Goal: Information Seeking & Learning: Learn about a topic

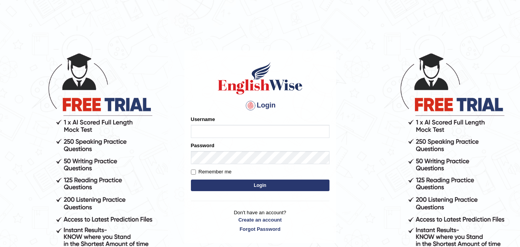
click at [206, 134] on input "Username" at bounding box center [260, 131] width 139 height 13
click at [201, 126] on input "Username" at bounding box center [260, 131] width 139 height 13
type input "Treniti"
click at [226, 184] on button "Login" at bounding box center [260, 185] width 139 height 12
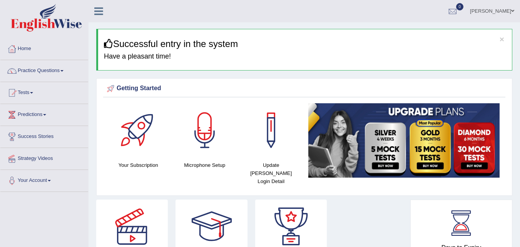
click at [64, 70] on link "Practice Questions" at bounding box center [44, 69] width 88 height 19
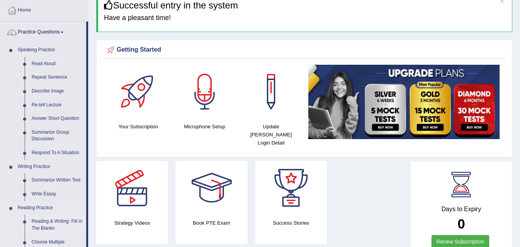
scroll to position [77, 0]
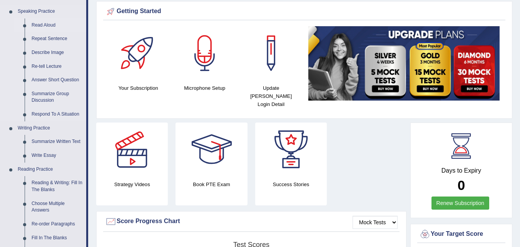
click at [35, 23] on link "Read Aloud" at bounding box center [57, 25] width 58 height 14
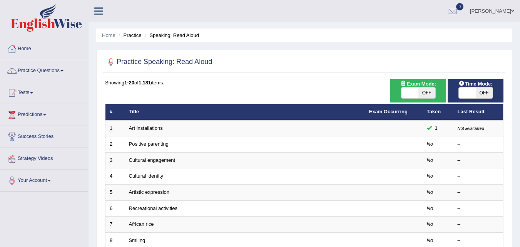
click at [483, 93] on span "OFF" at bounding box center [484, 92] width 17 height 11
checkbox input "true"
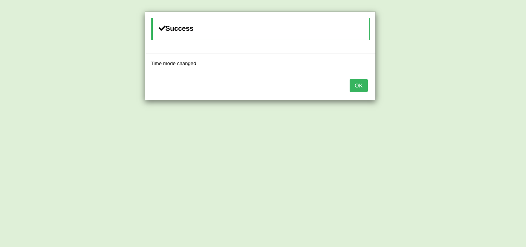
click at [359, 84] on button "OK" at bounding box center [359, 85] width 18 height 13
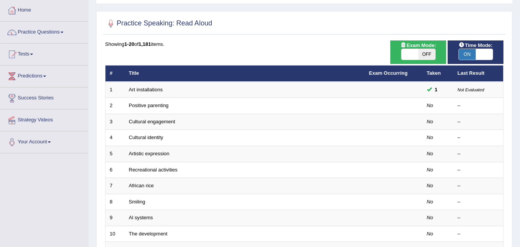
scroll to position [77, 0]
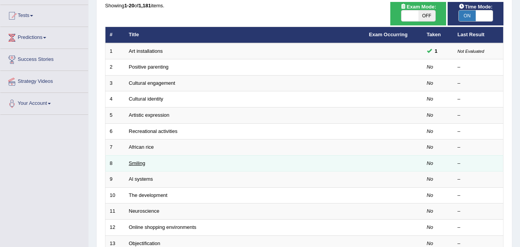
click at [135, 162] on link "Smiling" at bounding box center [137, 163] width 17 height 6
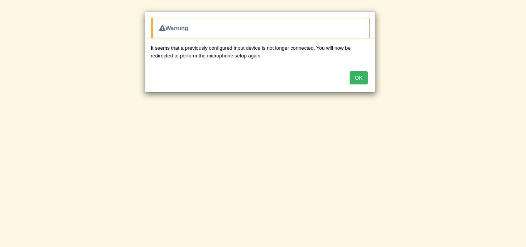
click at [362, 81] on button "OK" at bounding box center [359, 77] width 18 height 13
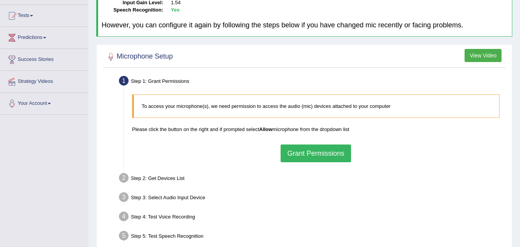
scroll to position [116, 0]
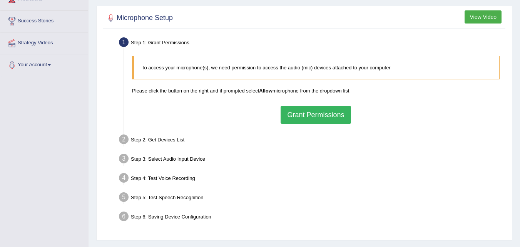
click at [324, 117] on button "Grant Permissions" at bounding box center [316, 115] width 70 height 18
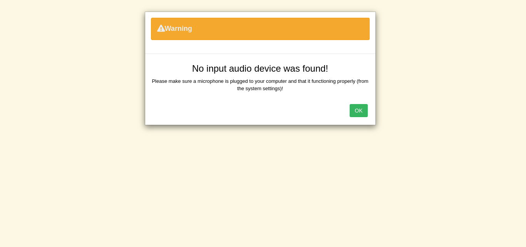
click at [357, 108] on button "OK" at bounding box center [359, 110] width 18 height 13
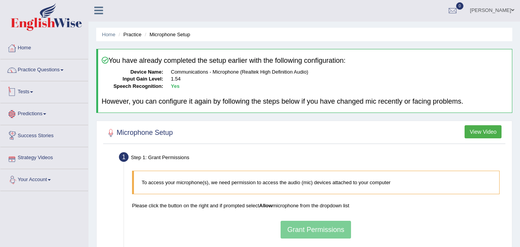
scroll to position [0, 0]
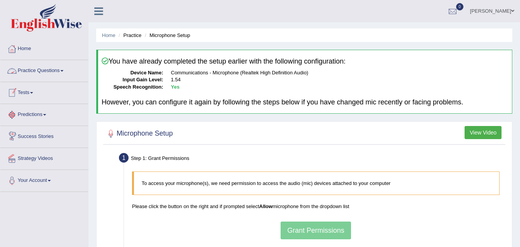
click at [60, 72] on link "Practice Questions" at bounding box center [44, 69] width 88 height 19
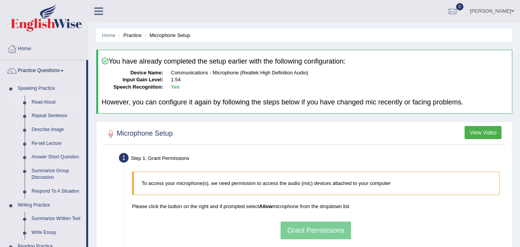
click at [44, 102] on link "Read Aloud" at bounding box center [57, 103] width 58 height 14
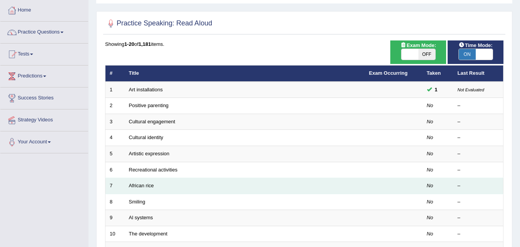
scroll to position [77, 0]
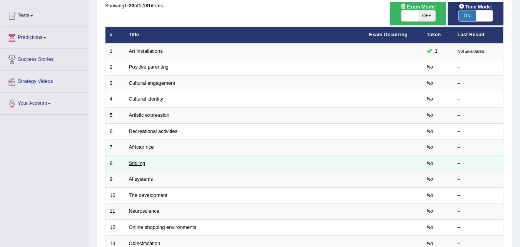
click at [144, 161] on link "Smiling" at bounding box center [137, 163] width 17 height 6
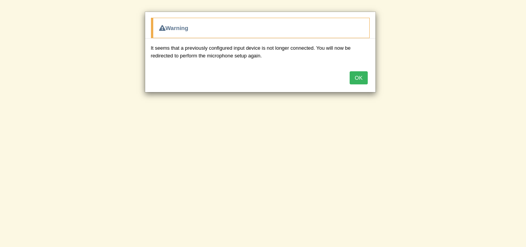
click at [362, 77] on button "OK" at bounding box center [359, 77] width 18 height 13
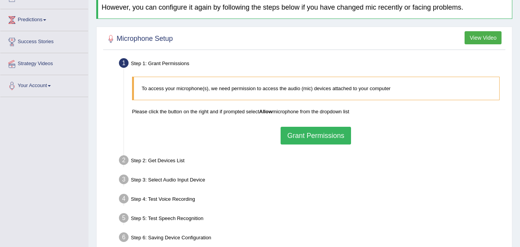
scroll to position [116, 0]
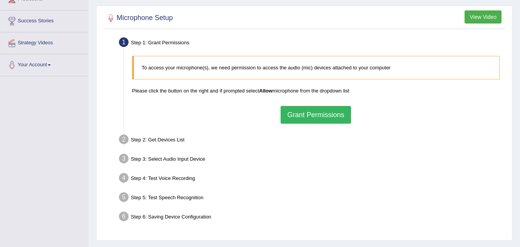
click at [313, 116] on button "Grant Permissions" at bounding box center [316, 115] width 70 height 18
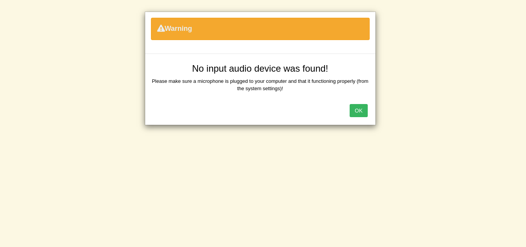
drag, startPoint x: 357, startPoint y: 111, endPoint x: 359, endPoint y: 105, distance: 6.7
click at [358, 111] on button "OK" at bounding box center [359, 110] width 18 height 13
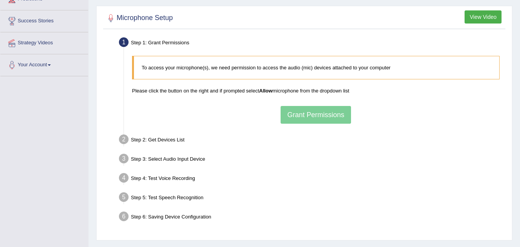
click at [292, 112] on div "To access your microphone(s), we need permission to access the audio (mic) devi…" at bounding box center [316, 89] width 376 height 75
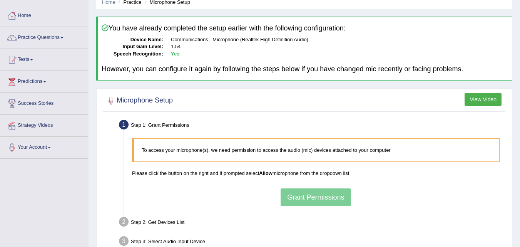
scroll to position [77, 0]
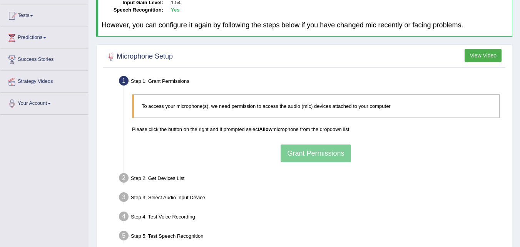
click at [301, 155] on div "To access your microphone(s), we need permission to access the audio (mic) devi…" at bounding box center [316, 128] width 376 height 75
click at [301, 156] on div "To access your microphone(s), we need permission to access the audio (mic) devi…" at bounding box center [316, 128] width 376 height 75
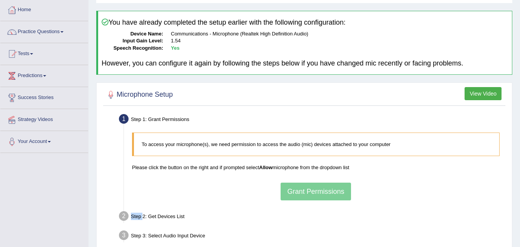
scroll to position [0, 0]
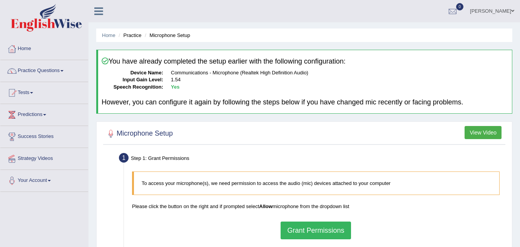
scroll to position [77, 0]
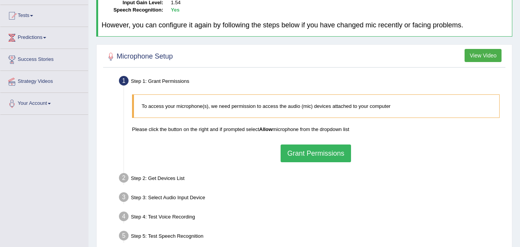
click at [296, 153] on button "Grant Permissions" at bounding box center [316, 153] width 70 height 18
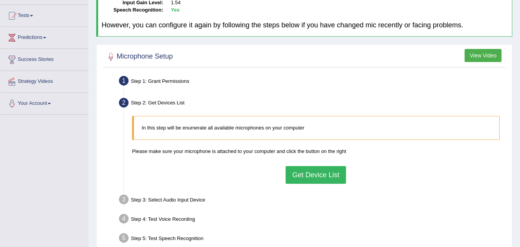
click at [306, 172] on button "Get Device List" at bounding box center [316, 175] width 60 height 18
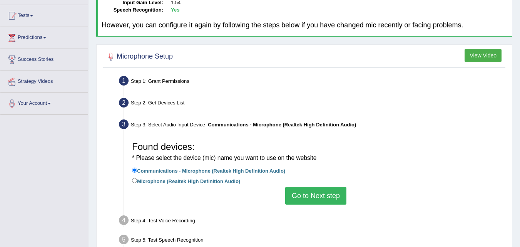
click at [315, 194] on button "Go to Next step" at bounding box center [315, 196] width 61 height 18
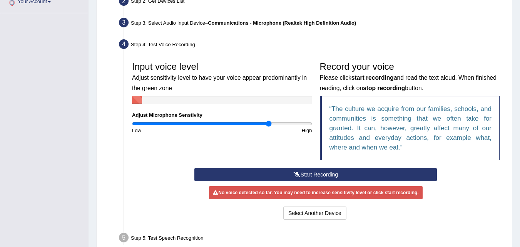
scroll to position [193, 0]
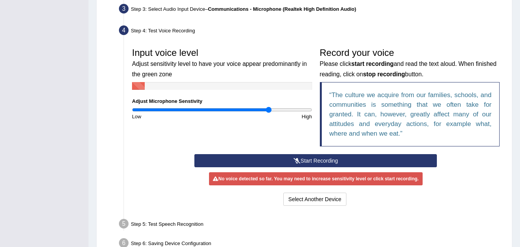
click at [312, 163] on button "Start Recording" at bounding box center [315, 160] width 243 height 13
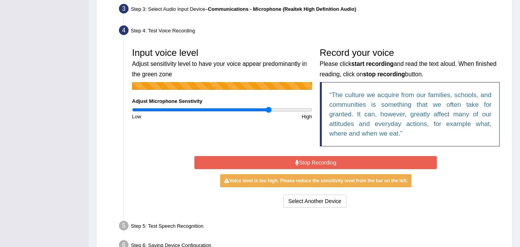
click at [310, 160] on button "Stop Recording" at bounding box center [315, 162] width 243 height 13
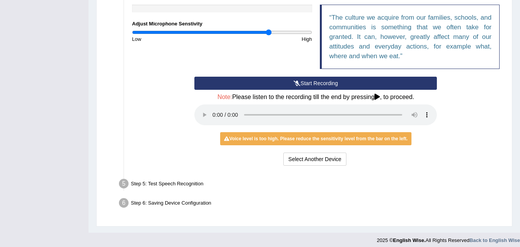
scroll to position [275, 0]
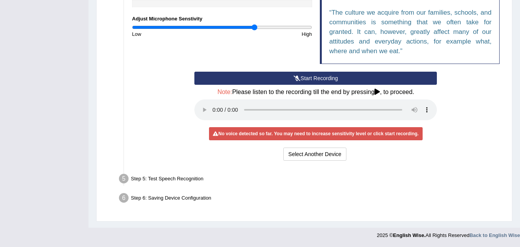
click at [255, 28] on input "range" at bounding box center [222, 27] width 180 height 6
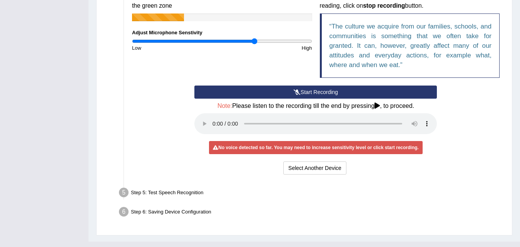
scroll to position [236, 0]
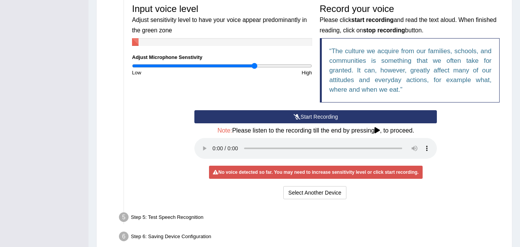
click at [311, 116] on button "Start Recording" at bounding box center [315, 116] width 243 height 13
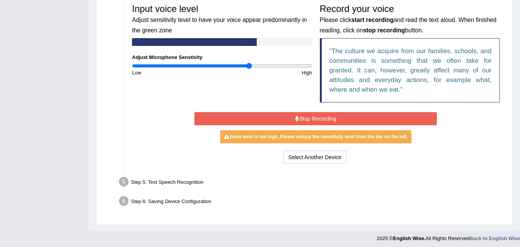
click at [250, 66] on input "range" at bounding box center [222, 66] width 180 height 6
click at [244, 67] on input "range" at bounding box center [222, 66] width 180 height 6
click at [299, 117] on button "Stop Recording" at bounding box center [315, 118] width 243 height 13
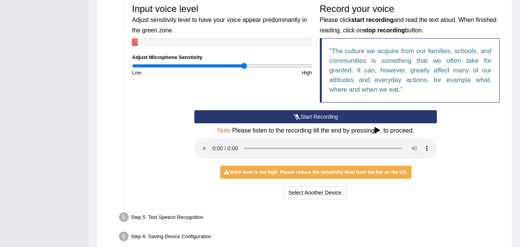
click at [288, 114] on button "Start Recording" at bounding box center [315, 116] width 243 height 13
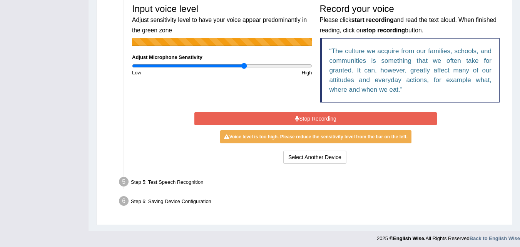
click at [241, 65] on input "range" at bounding box center [222, 66] width 180 height 6
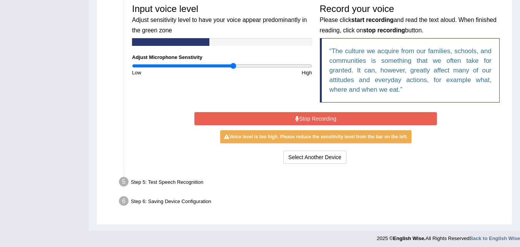
click at [233, 65] on input "range" at bounding box center [222, 66] width 180 height 6
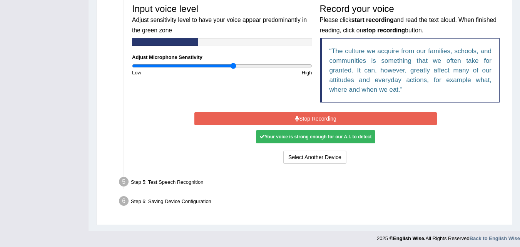
click at [307, 117] on button "Stop Recording" at bounding box center [315, 118] width 243 height 13
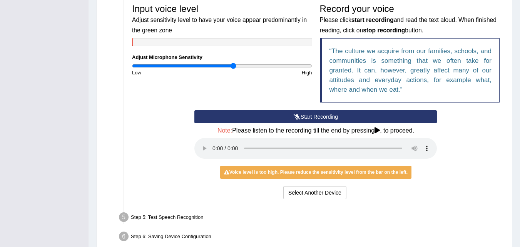
click at [281, 117] on button "Start Recording" at bounding box center [315, 116] width 243 height 13
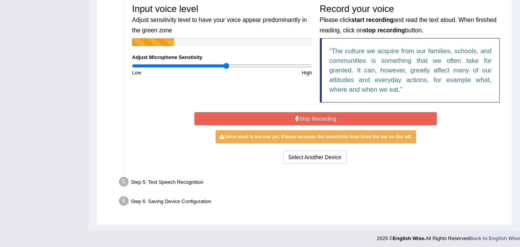
click at [227, 65] on input "range" at bounding box center [222, 66] width 180 height 6
click at [217, 65] on input "range" at bounding box center [222, 66] width 180 height 6
click at [215, 66] on input "range" at bounding box center [222, 66] width 180 height 6
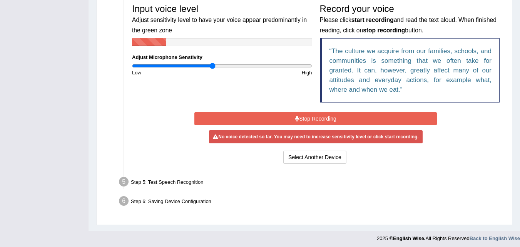
click at [212, 67] on input "range" at bounding box center [222, 66] width 180 height 6
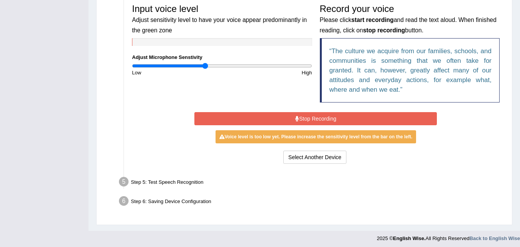
click at [206, 67] on input "range" at bounding box center [222, 66] width 180 height 6
type input "0.72"
click at [197, 65] on input "range" at bounding box center [222, 66] width 180 height 6
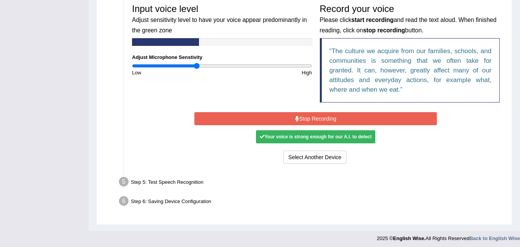
click at [303, 112] on button "Stop Recording" at bounding box center [315, 118] width 243 height 13
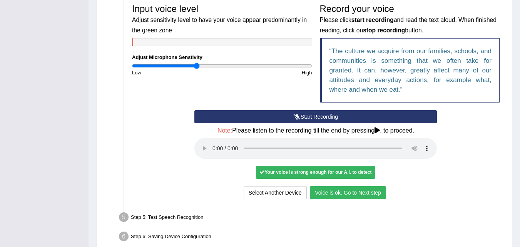
click at [333, 193] on button "Voice is ok. Go to Next step" at bounding box center [348, 192] width 76 height 13
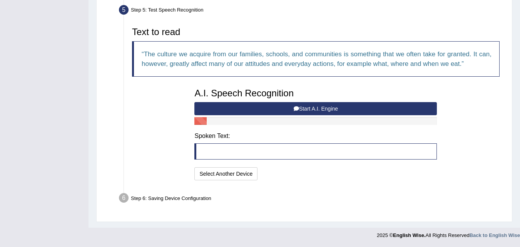
scroll to position [235, 0]
click at [289, 107] on button "Start A.I. Engine" at bounding box center [315, 108] width 243 height 13
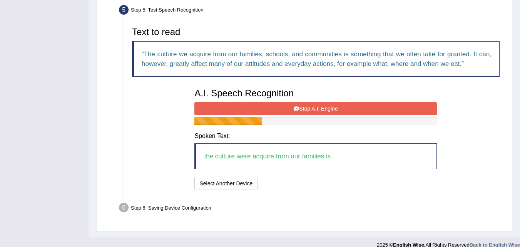
click at [331, 107] on button "Stop A.I. Engine" at bounding box center [315, 108] width 243 height 13
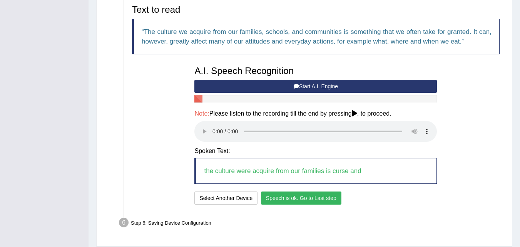
scroll to position [243, 0]
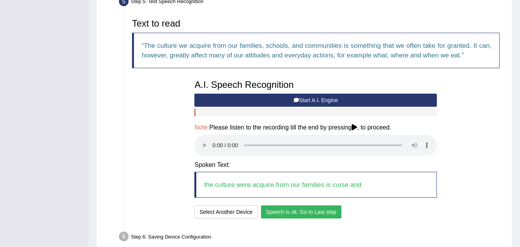
click at [280, 208] on button "Speech is ok. Go to Last step" at bounding box center [301, 211] width 80 height 13
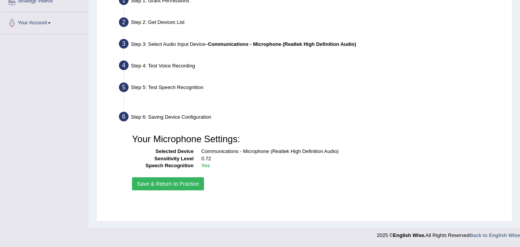
scroll to position [158, 0]
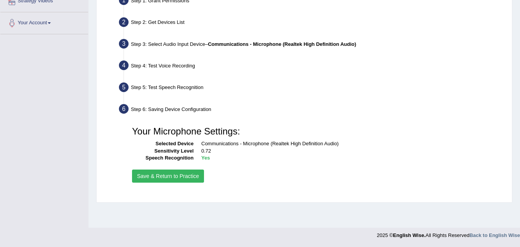
click at [174, 178] on button "Save & Return to Practice" at bounding box center [168, 175] width 72 height 13
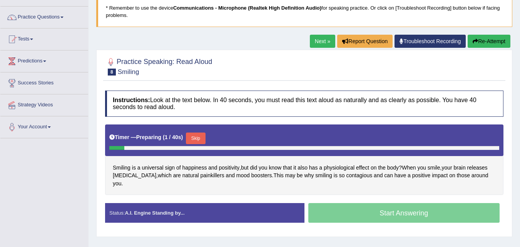
scroll to position [77, 0]
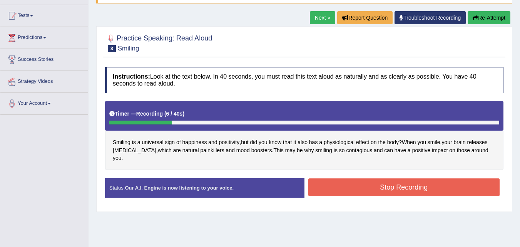
click at [369, 179] on button "Stop Recording" at bounding box center [404, 187] width 192 height 18
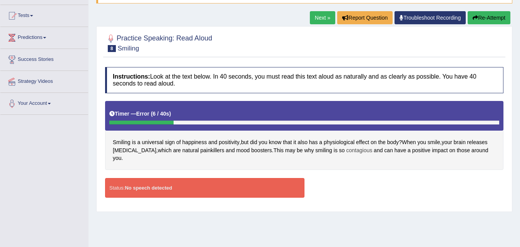
click at [347, 151] on span "contagious" at bounding box center [360, 150] width 26 height 8
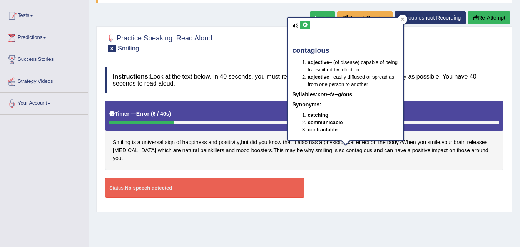
click at [305, 23] on icon at bounding box center [305, 25] width 6 height 5
click at [402, 18] on icon at bounding box center [403, 19] width 4 height 4
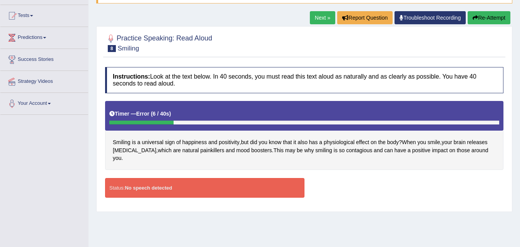
click at [495, 17] on button "Re-Attempt" at bounding box center [489, 17] width 43 height 13
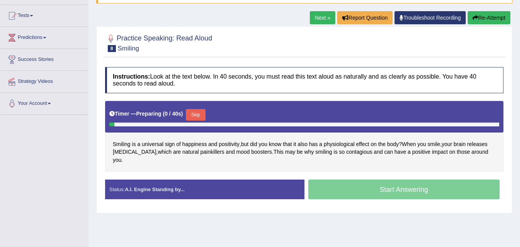
scroll to position [77, 0]
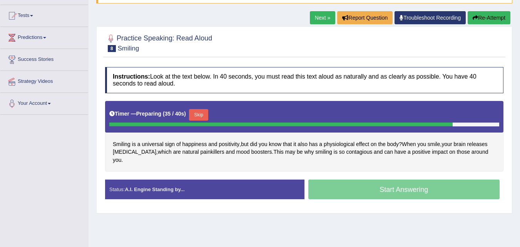
click at [201, 113] on button "Skip" at bounding box center [198, 115] width 19 height 12
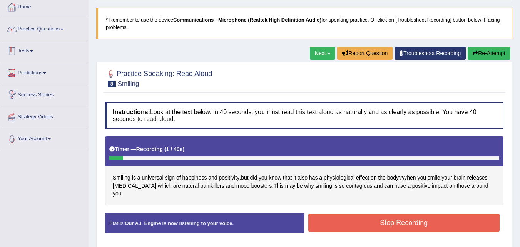
scroll to position [0, 0]
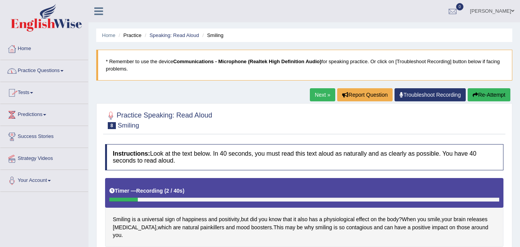
click at [62, 70] on link "Practice Questions" at bounding box center [44, 69] width 88 height 19
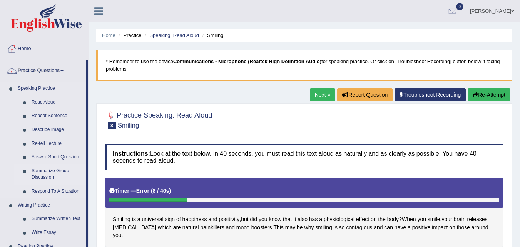
click at [37, 173] on link "Summarize Group Discussion" at bounding box center [57, 174] width 58 height 20
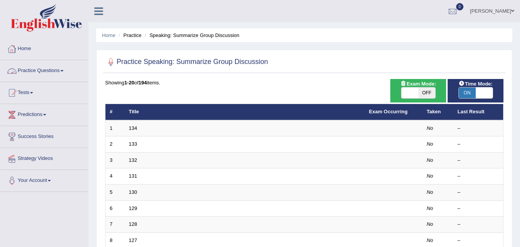
click at [66, 74] on link "Practice Questions" at bounding box center [44, 69] width 88 height 19
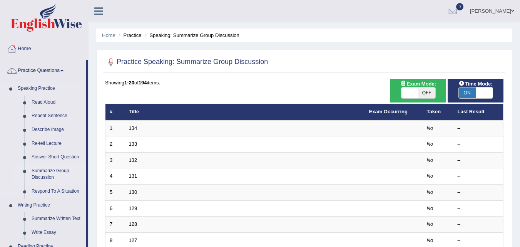
click at [40, 172] on link "Summarize Group Discussion" at bounding box center [57, 174] width 58 height 20
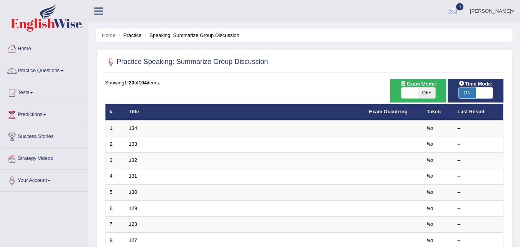
click at [467, 91] on span "ON" at bounding box center [467, 92] width 17 height 11
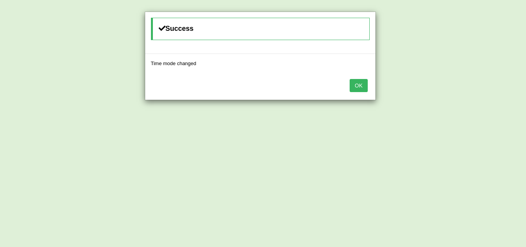
click at [355, 82] on button "OK" at bounding box center [359, 85] width 18 height 13
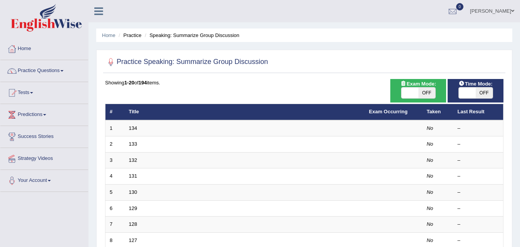
click at [485, 92] on span "OFF" at bounding box center [484, 92] width 17 height 11
checkbox input "true"
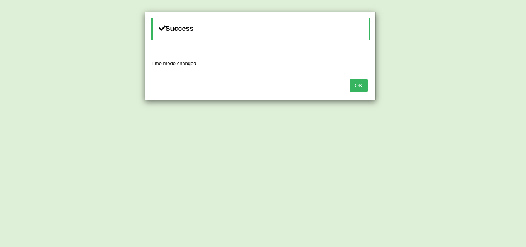
click at [359, 84] on button "OK" at bounding box center [359, 85] width 18 height 13
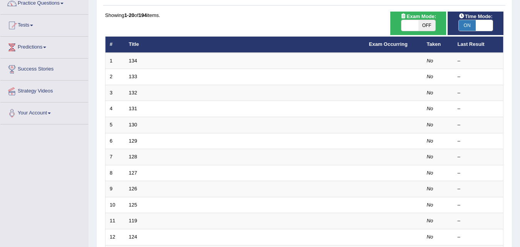
scroll to position [77, 0]
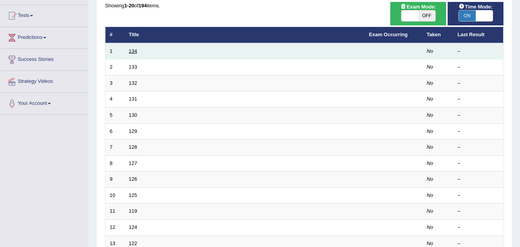
click at [134, 49] on link "134" at bounding box center [133, 51] width 8 height 6
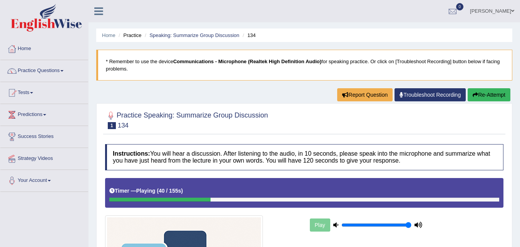
click at [498, 89] on button "Re-Attempt" at bounding box center [489, 94] width 43 height 13
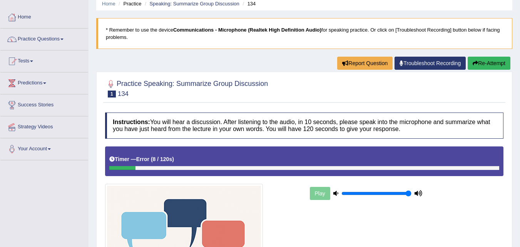
scroll to position [43, 0]
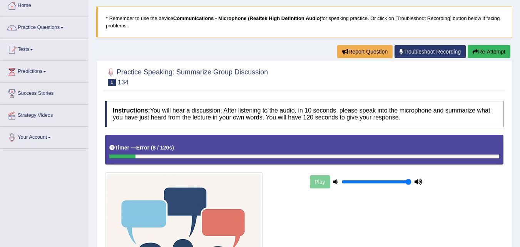
click at [497, 50] on button "Re-Attempt" at bounding box center [489, 51] width 43 height 13
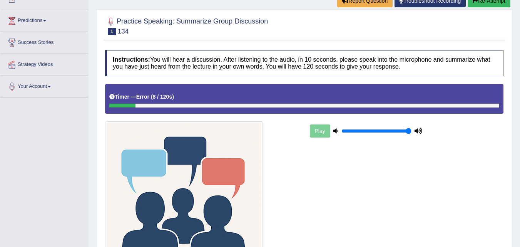
scroll to position [82, 0]
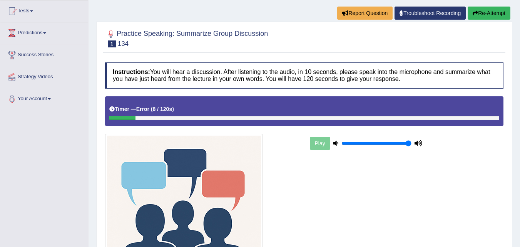
click at [491, 15] on button "Re-Attempt" at bounding box center [489, 13] width 43 height 13
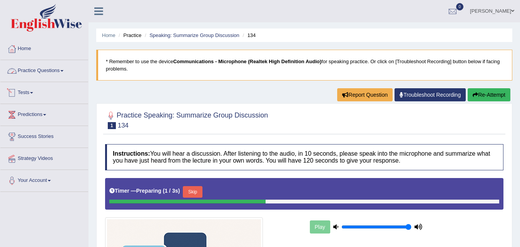
click at [40, 74] on link "Practice Questions" at bounding box center [44, 69] width 88 height 19
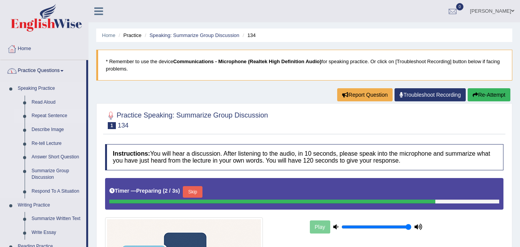
click at [36, 114] on link "Repeat Sentence" at bounding box center [57, 116] width 58 height 14
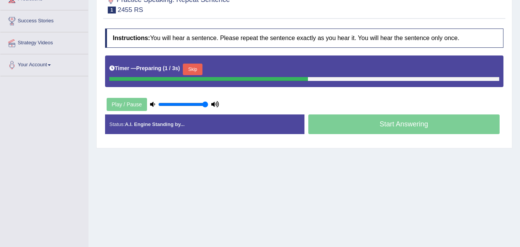
click at [195, 68] on button "Skip" at bounding box center [192, 70] width 19 height 12
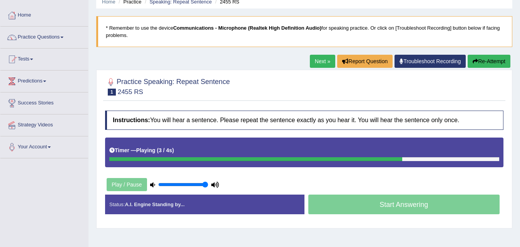
scroll to position [116, 0]
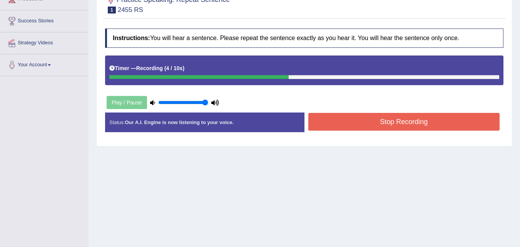
click at [381, 122] on button "Stop Recording" at bounding box center [404, 122] width 192 height 18
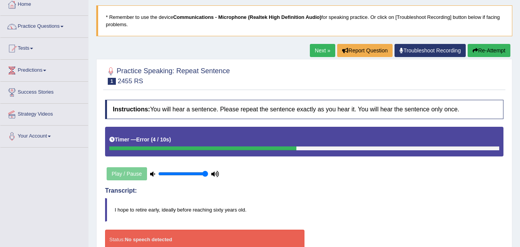
scroll to position [42, 0]
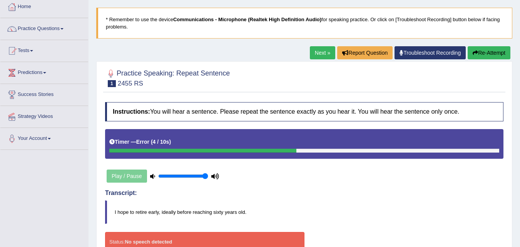
click at [477, 52] on button "Re-Attempt" at bounding box center [489, 52] width 43 height 13
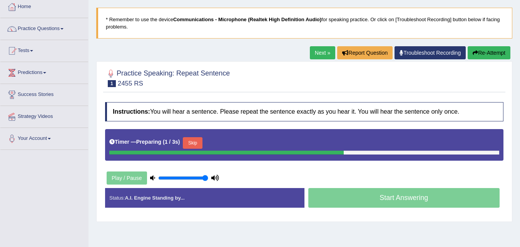
drag, startPoint x: 201, startPoint y: 146, endPoint x: 201, endPoint y: 141, distance: 5.4
click at [201, 144] on button "Skip" at bounding box center [192, 143] width 19 height 12
click at [229, 142] on button "Skip" at bounding box center [226, 143] width 19 height 12
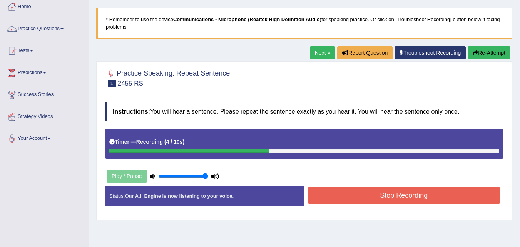
click at [357, 197] on button "Stop Recording" at bounding box center [404, 195] width 192 height 18
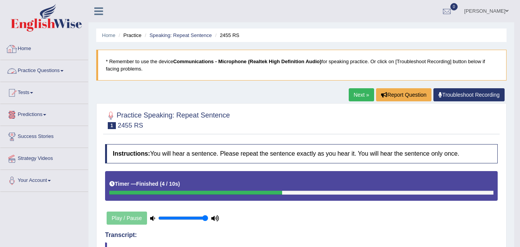
click at [51, 69] on link "Practice Questions" at bounding box center [44, 69] width 88 height 19
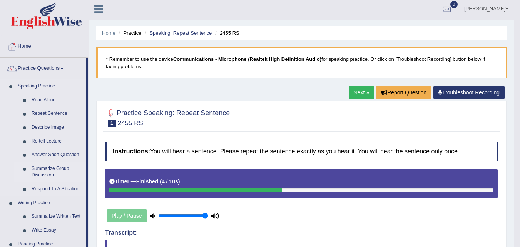
scroll to position [39, 0]
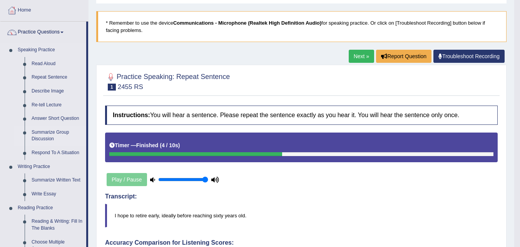
click at [42, 132] on link "Summarize Group Discussion" at bounding box center [57, 136] width 58 height 20
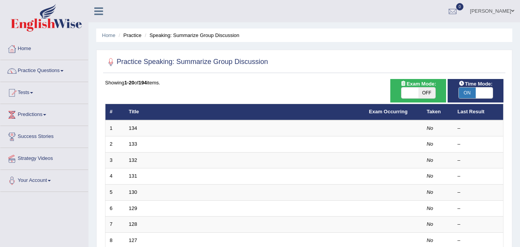
click at [135, 127] on link "134" at bounding box center [133, 128] width 8 height 6
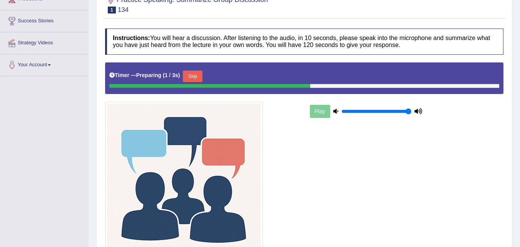
scroll to position [116, 0]
click at [196, 75] on button "Skip" at bounding box center [192, 76] width 19 height 12
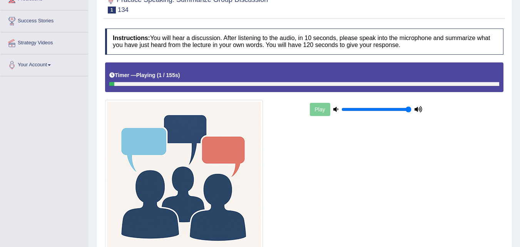
click at [268, 87] on div "Timer — Playing ( 1 / 155s ) Skip" at bounding box center [304, 77] width 399 height 30
click at [269, 85] on div at bounding box center [304, 84] width 390 height 4
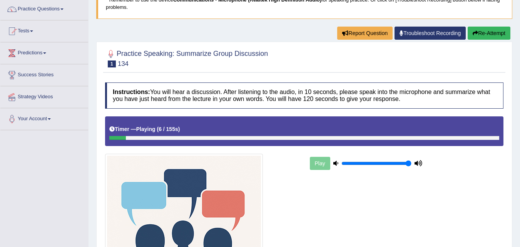
scroll to position [48, 0]
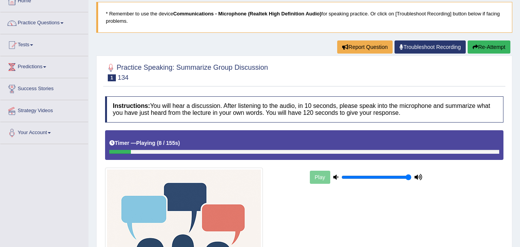
click at [297, 150] on div at bounding box center [304, 152] width 390 height 4
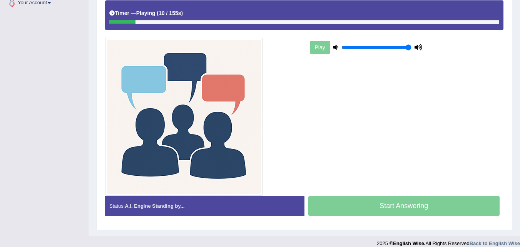
scroll to position [186, 0]
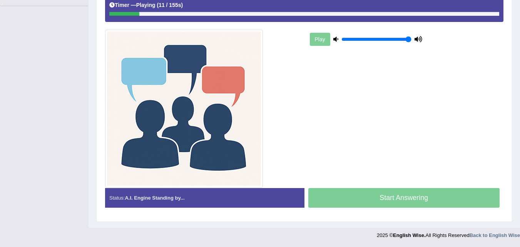
click at [362, 196] on div "Start Answering" at bounding box center [404, 199] width 199 height 22
drag, startPoint x: 362, startPoint y: 196, endPoint x: 330, endPoint y: 155, distance: 51.6
click at [361, 196] on div "Start Answering" at bounding box center [404, 199] width 199 height 22
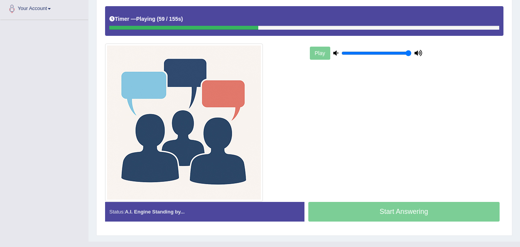
scroll to position [147, 0]
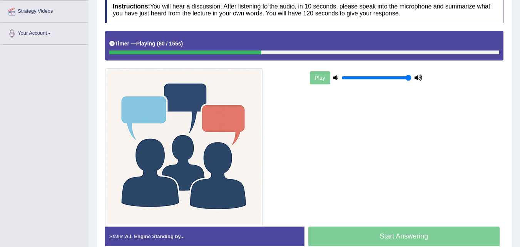
click at [334, 52] on div at bounding box center [304, 52] width 390 height 4
click at [334, 54] on div at bounding box center [304, 52] width 390 height 4
click at [406, 51] on div at bounding box center [304, 52] width 390 height 4
click at [419, 52] on div at bounding box center [304, 52] width 390 height 4
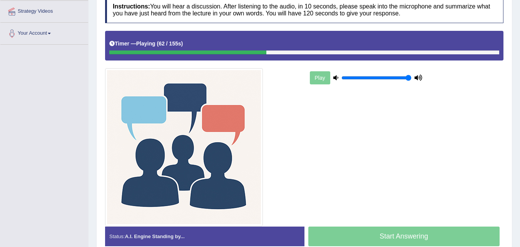
drag, startPoint x: 421, startPoint y: 53, endPoint x: 411, endPoint y: 58, distance: 11.4
click at [422, 53] on div at bounding box center [304, 52] width 390 height 4
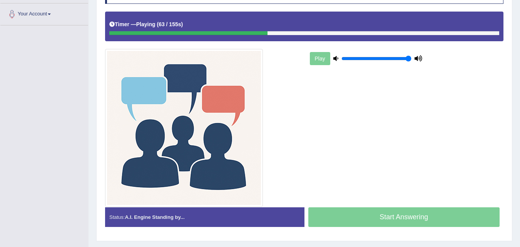
scroll to position [186, 0]
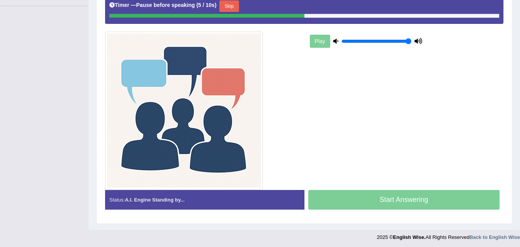
click at [229, 7] on button "Skip" at bounding box center [229, 6] width 19 height 12
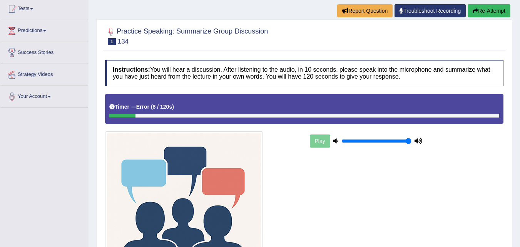
scroll to position [70, 0]
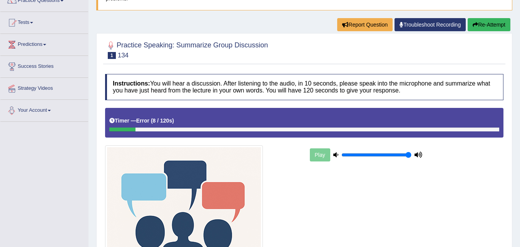
click at [122, 121] on h5 "Timer — Error ( 8 / 120s )" at bounding box center [141, 121] width 65 height 6
click at [122, 123] on h5 "Timer — Error ( 8 / 120s )" at bounding box center [141, 121] width 65 height 6
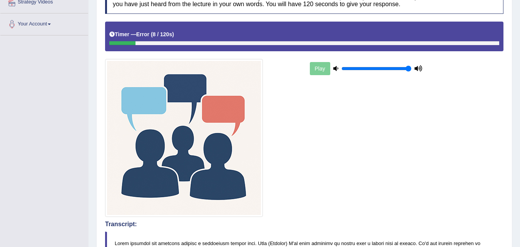
scroll to position [0, 0]
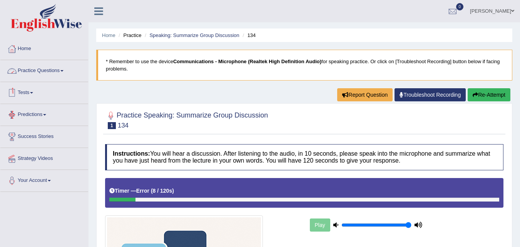
click at [60, 67] on link "Practice Questions" at bounding box center [44, 69] width 88 height 19
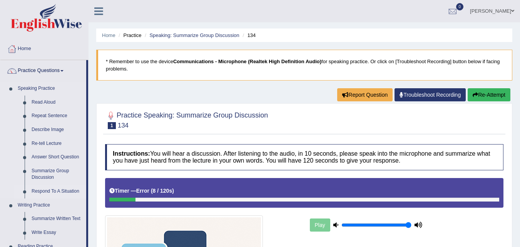
click at [52, 191] on link "Respond To A Situation" at bounding box center [57, 191] width 58 height 14
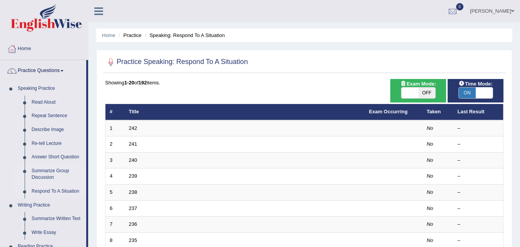
click at [50, 172] on link "Summarize Group Discussion" at bounding box center [57, 174] width 58 height 20
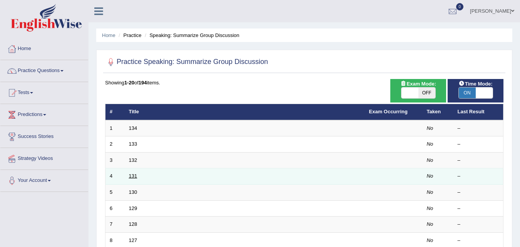
click at [133, 176] on link "131" at bounding box center [133, 176] width 8 height 6
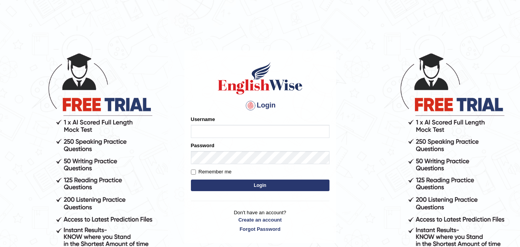
drag, startPoint x: 202, startPoint y: 132, endPoint x: 228, endPoint y: 127, distance: 26.4
click at [203, 132] on input "Username" at bounding box center [260, 131] width 139 height 13
type input "Treniti"
click at [218, 122] on div "Username ng" at bounding box center [260, 127] width 139 height 22
click at [218, 124] on div "Username ng" at bounding box center [260, 127] width 139 height 22
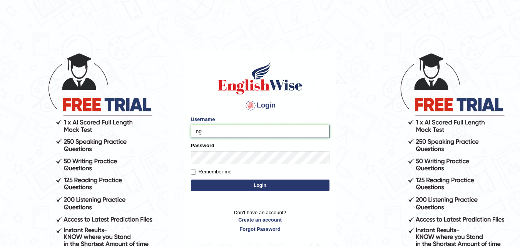
click at [218, 129] on input "ng" at bounding box center [260, 131] width 139 height 13
type input "n"
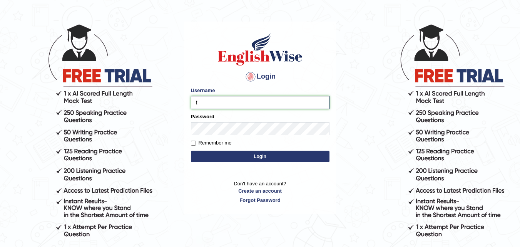
scroll to position [68, 0]
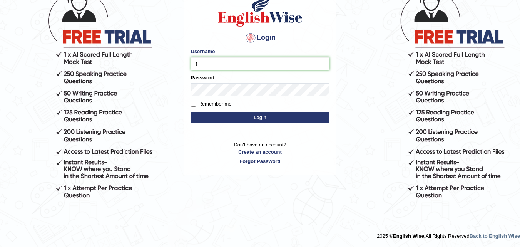
click at [206, 66] on input "t" at bounding box center [260, 63] width 139 height 13
type input "Treniti"
click at [220, 115] on button "Login" at bounding box center [260, 118] width 139 height 12
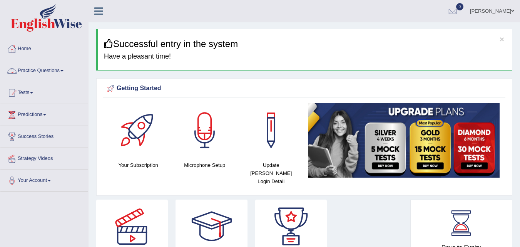
click at [64, 69] on link "Practice Questions" at bounding box center [44, 69] width 88 height 19
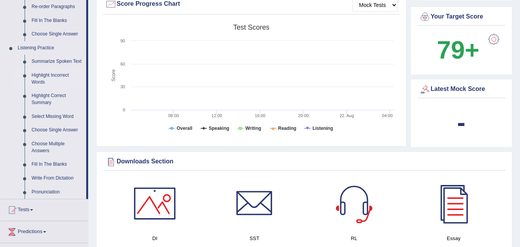
scroll to position [270, 0]
